Goal: Obtain resource: Download file/media

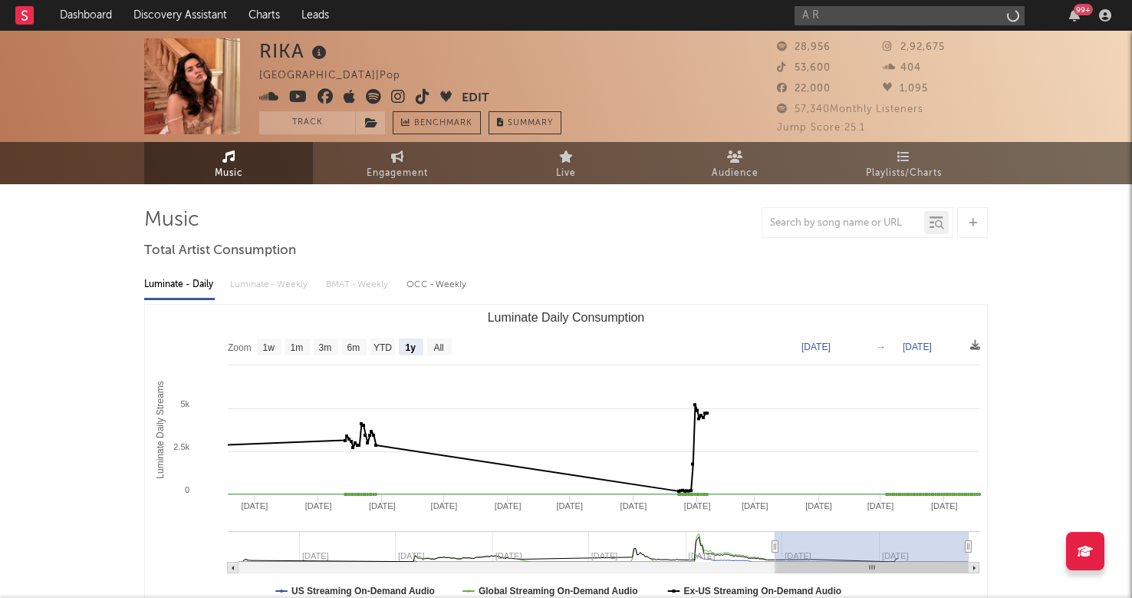
select select "1y"
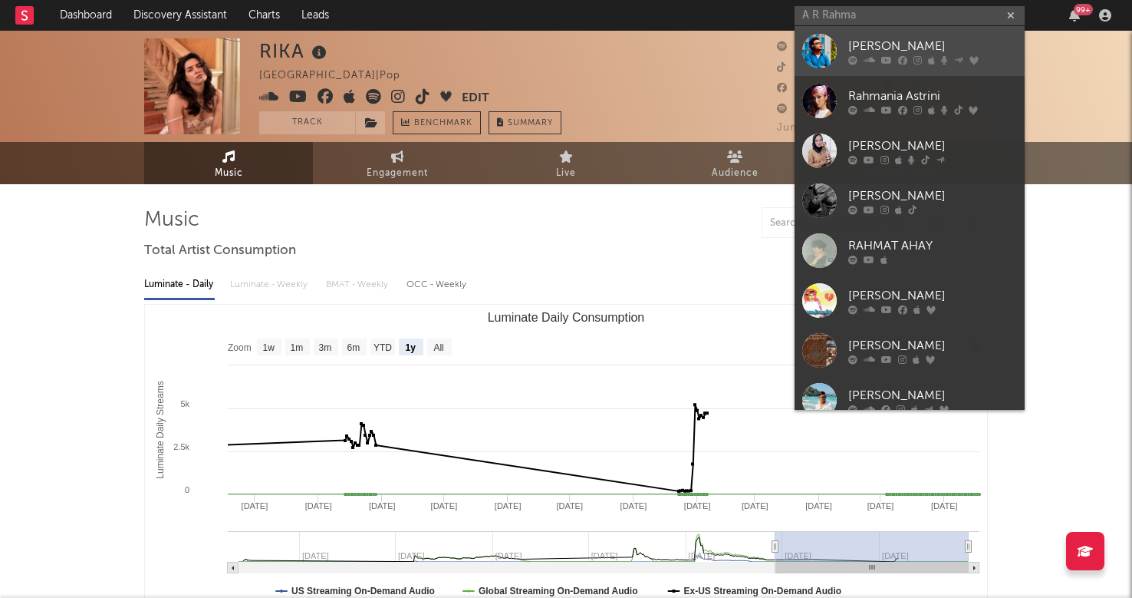
type input "A R Rahma"
click at [925, 40] on div "[PERSON_NAME]" at bounding box center [932, 46] width 169 height 18
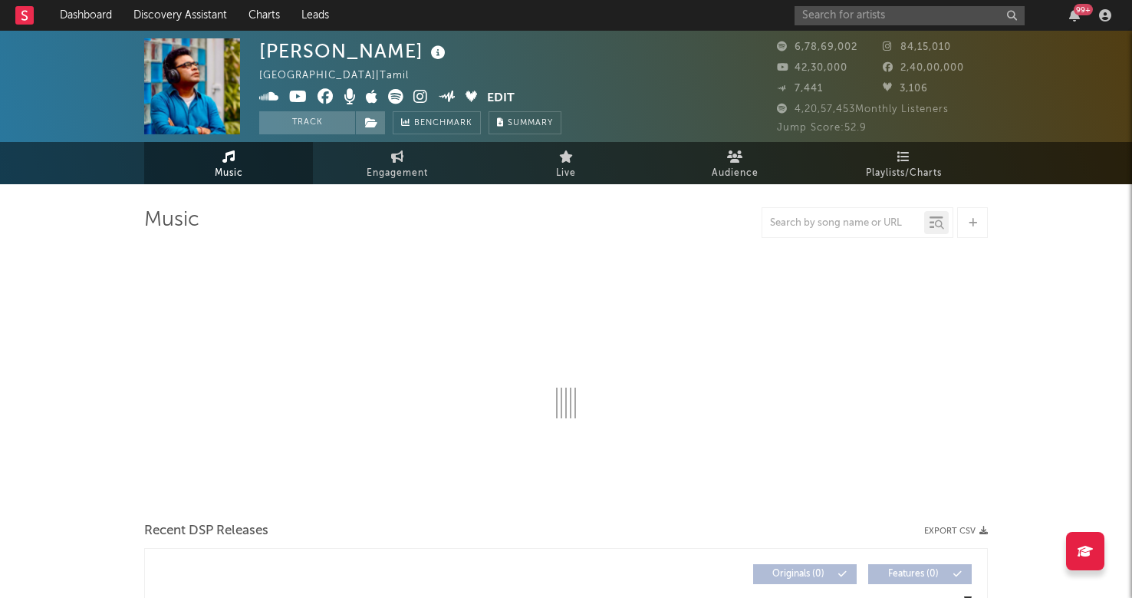
select select "6m"
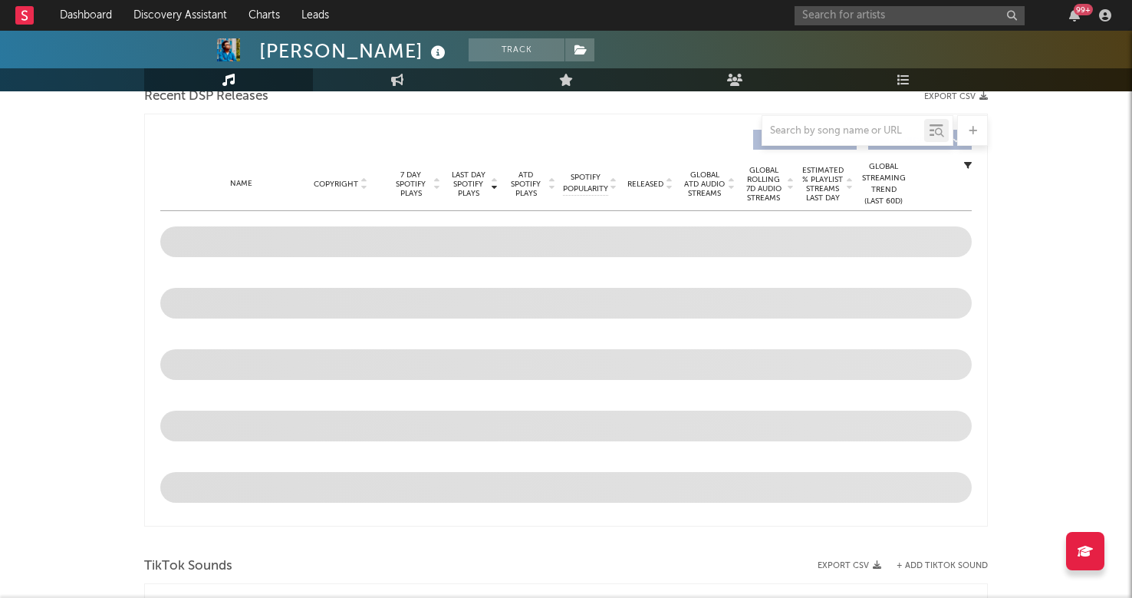
scroll to position [515, 0]
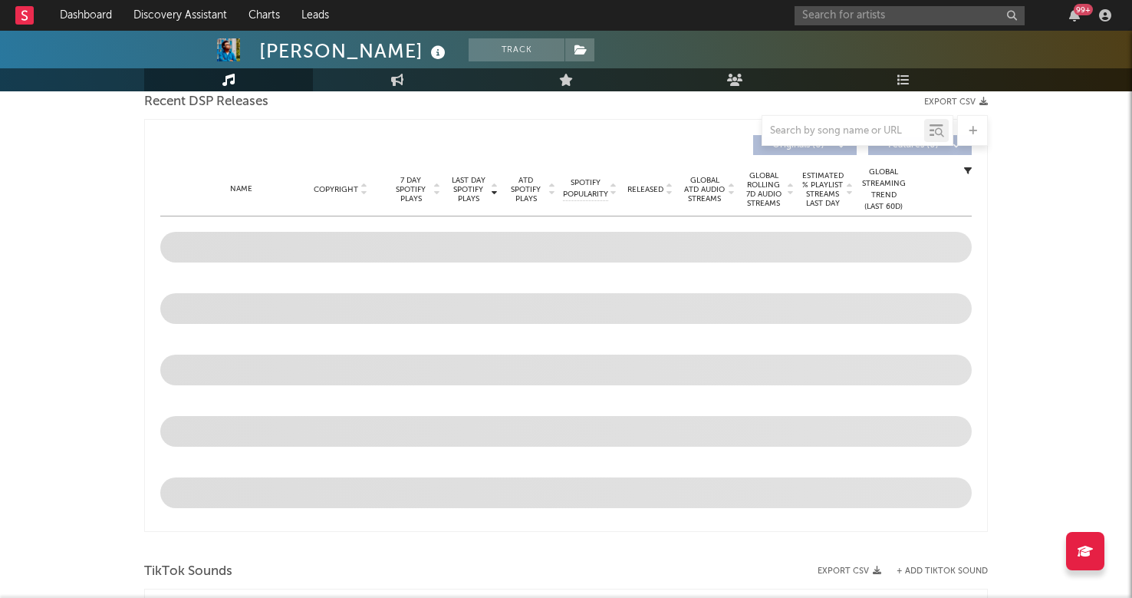
scroll to position [547, 0]
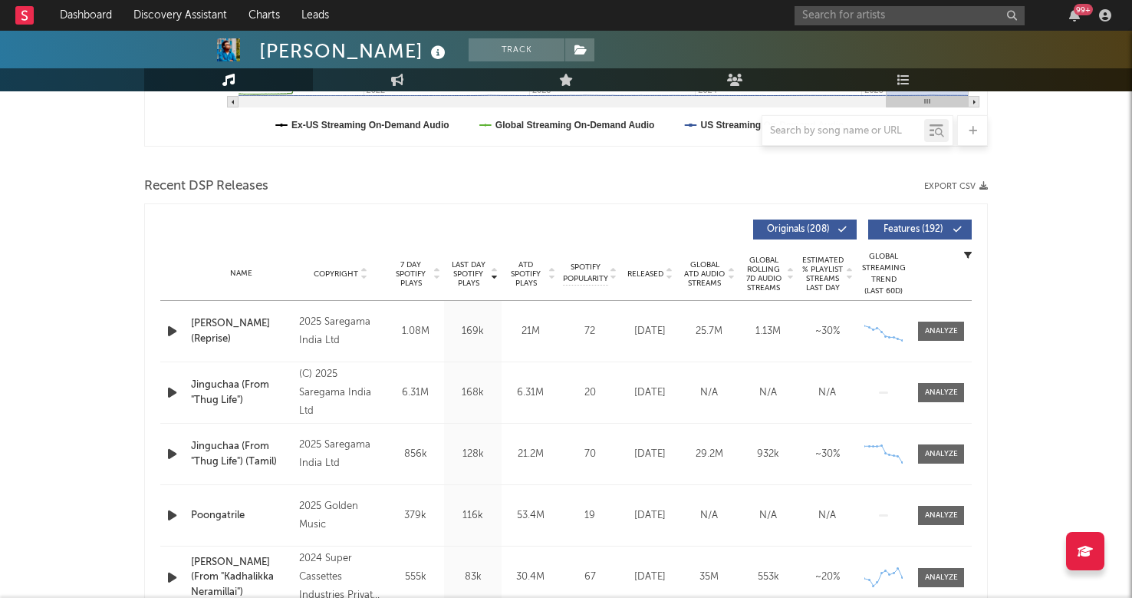
scroll to position [463, 0]
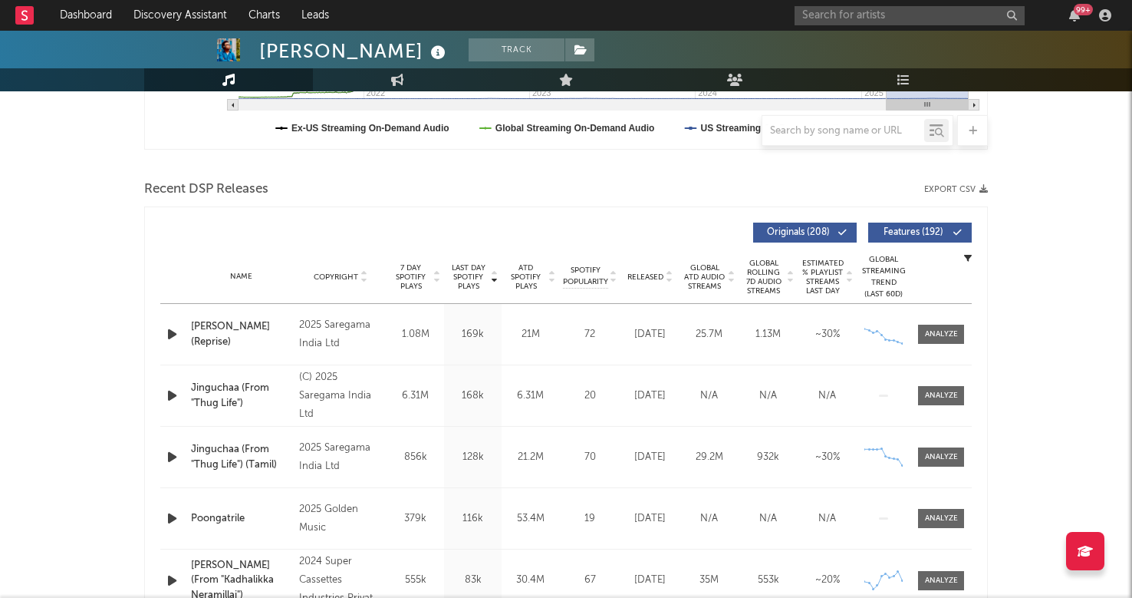
click at [958, 190] on button "Export CSV" at bounding box center [956, 189] width 64 height 9
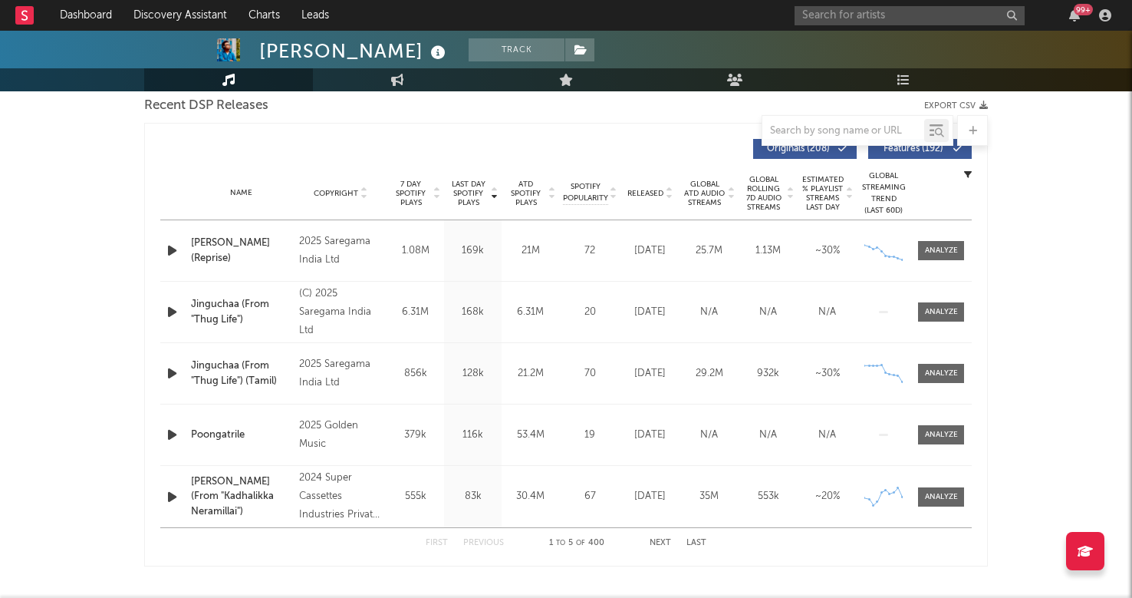
scroll to position [553, 0]
